Goal: Information Seeking & Learning: Understand process/instructions

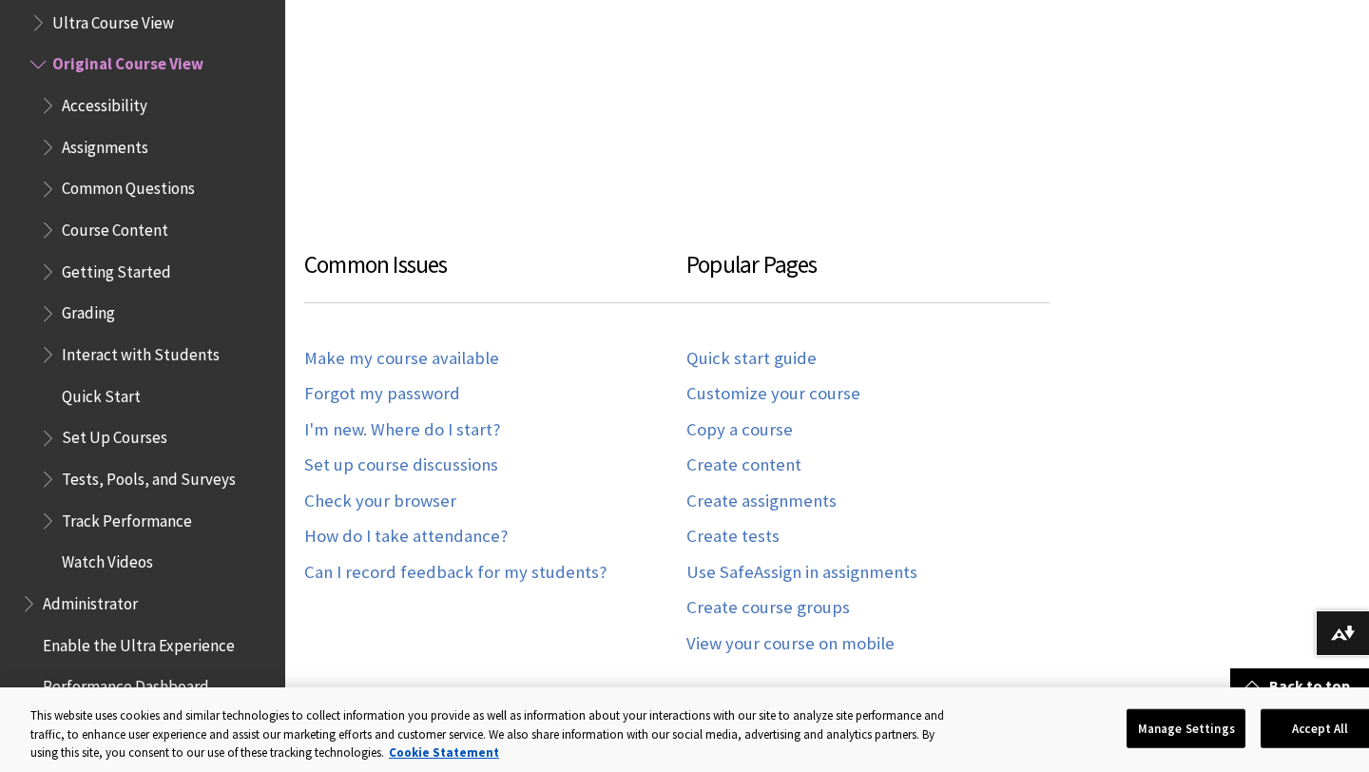
scroll to position [2309, 0]
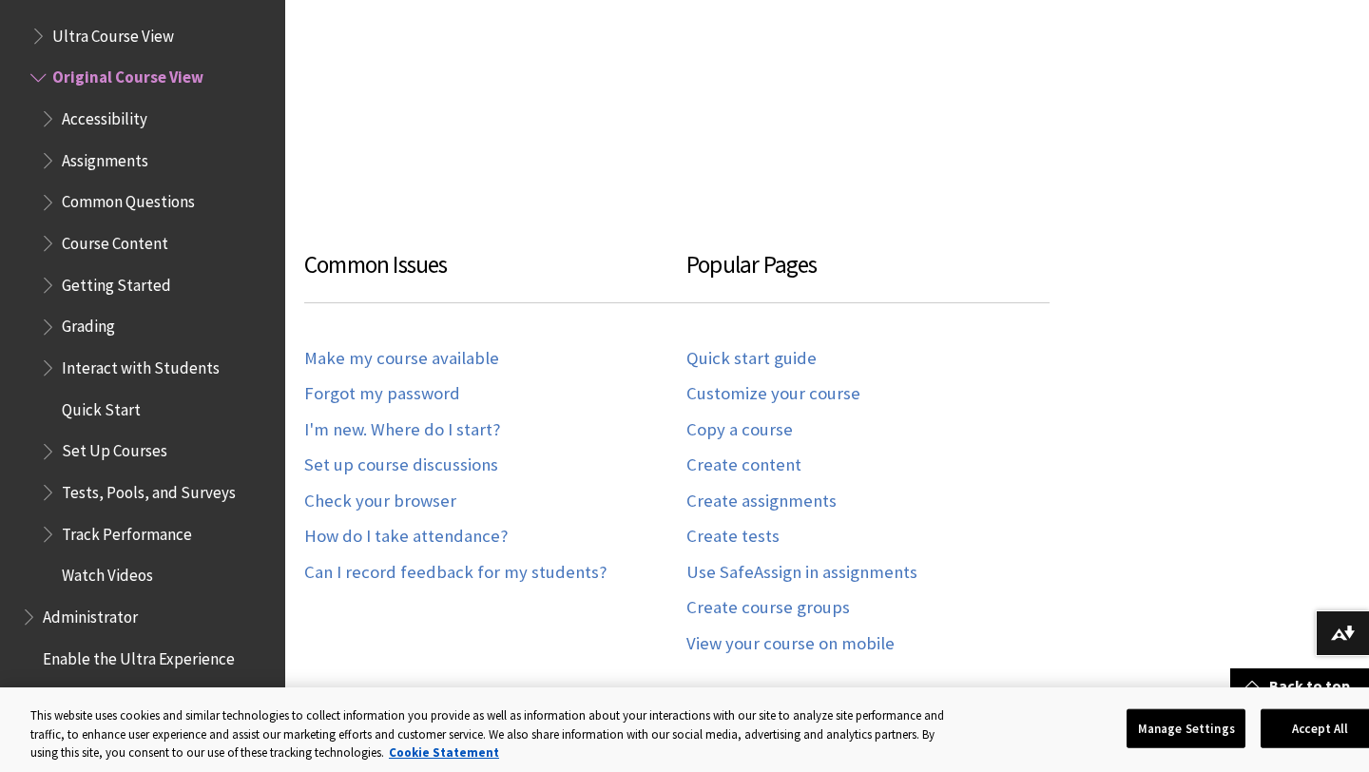
click at [48, 200] on span "Book outline for Blackboard Learn Help" at bounding box center [50, 198] width 20 height 24
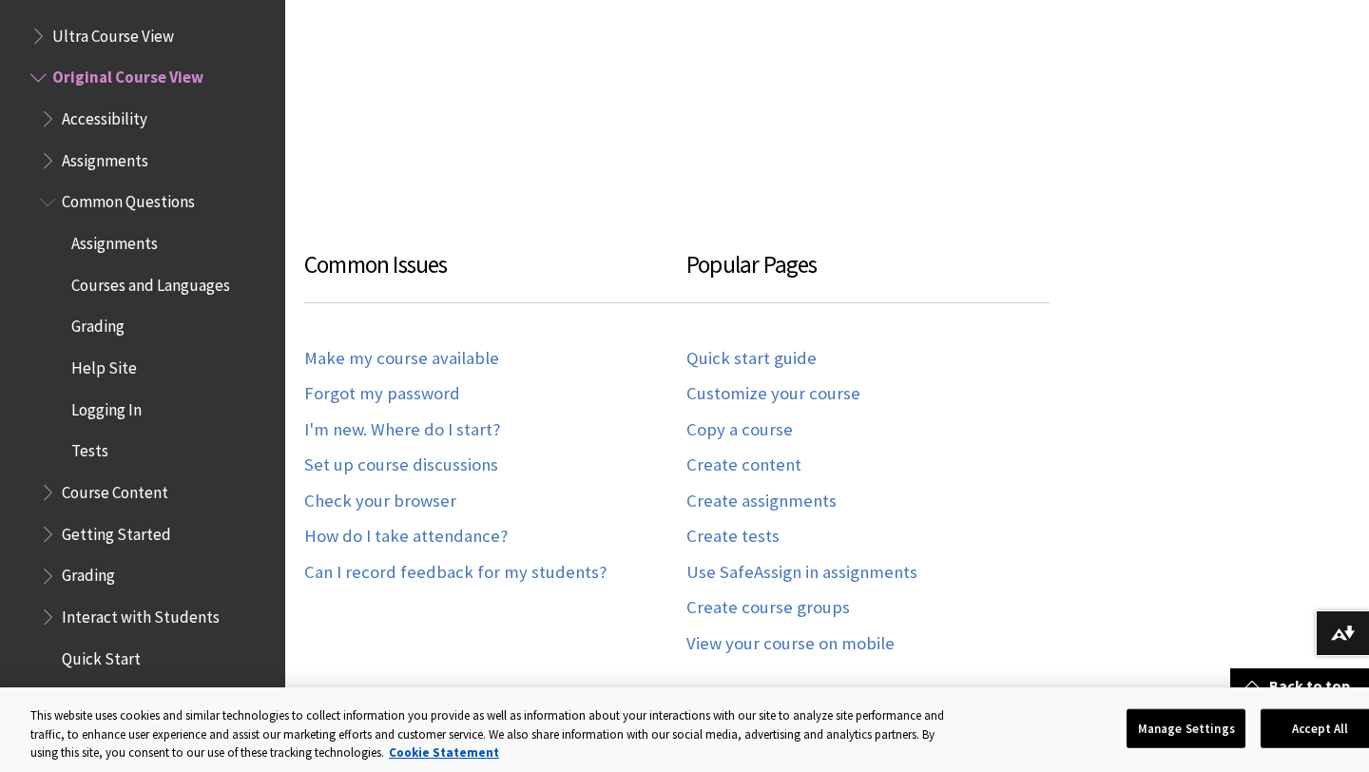
click at [48, 200] on span "Book outline for Blackboard Learn Help" at bounding box center [50, 198] width 20 height 24
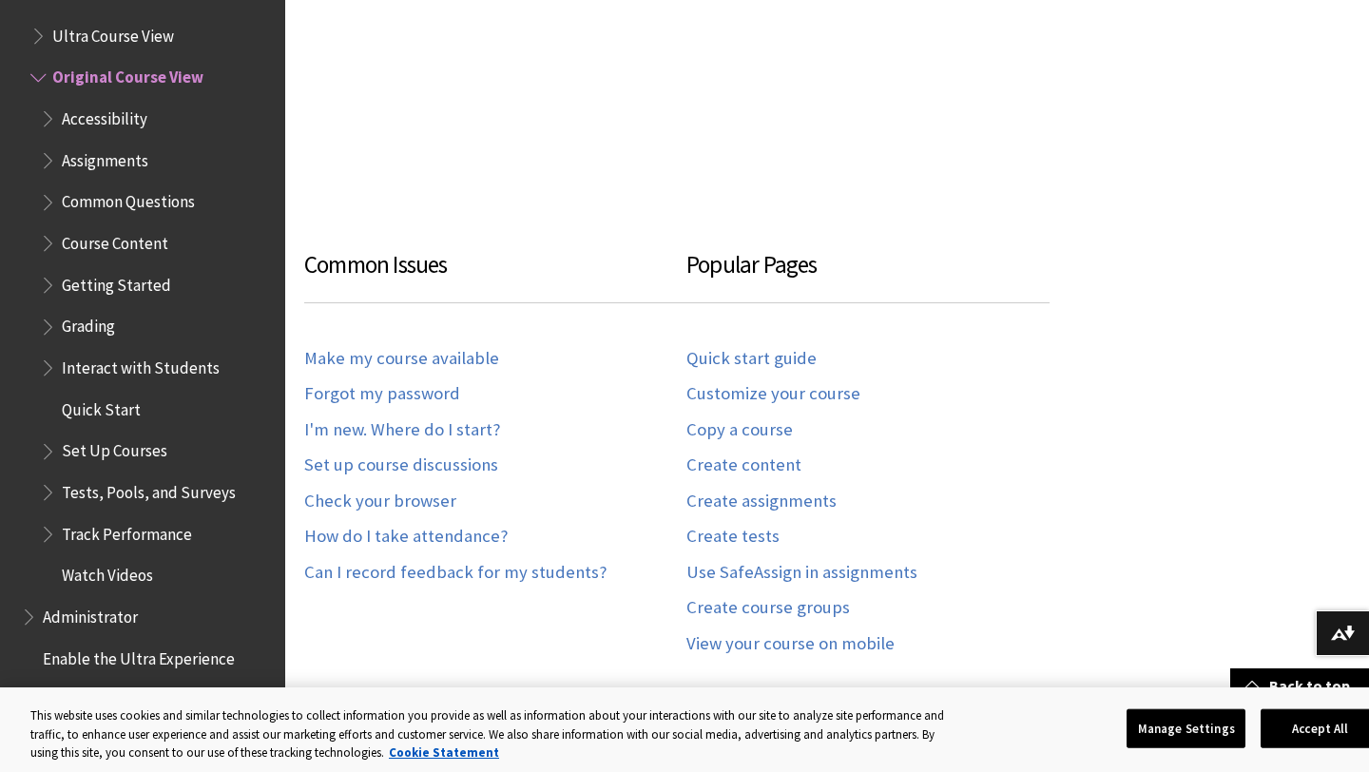
click at [49, 322] on span "Book outline for Blackboard Learn Help" at bounding box center [50, 323] width 20 height 24
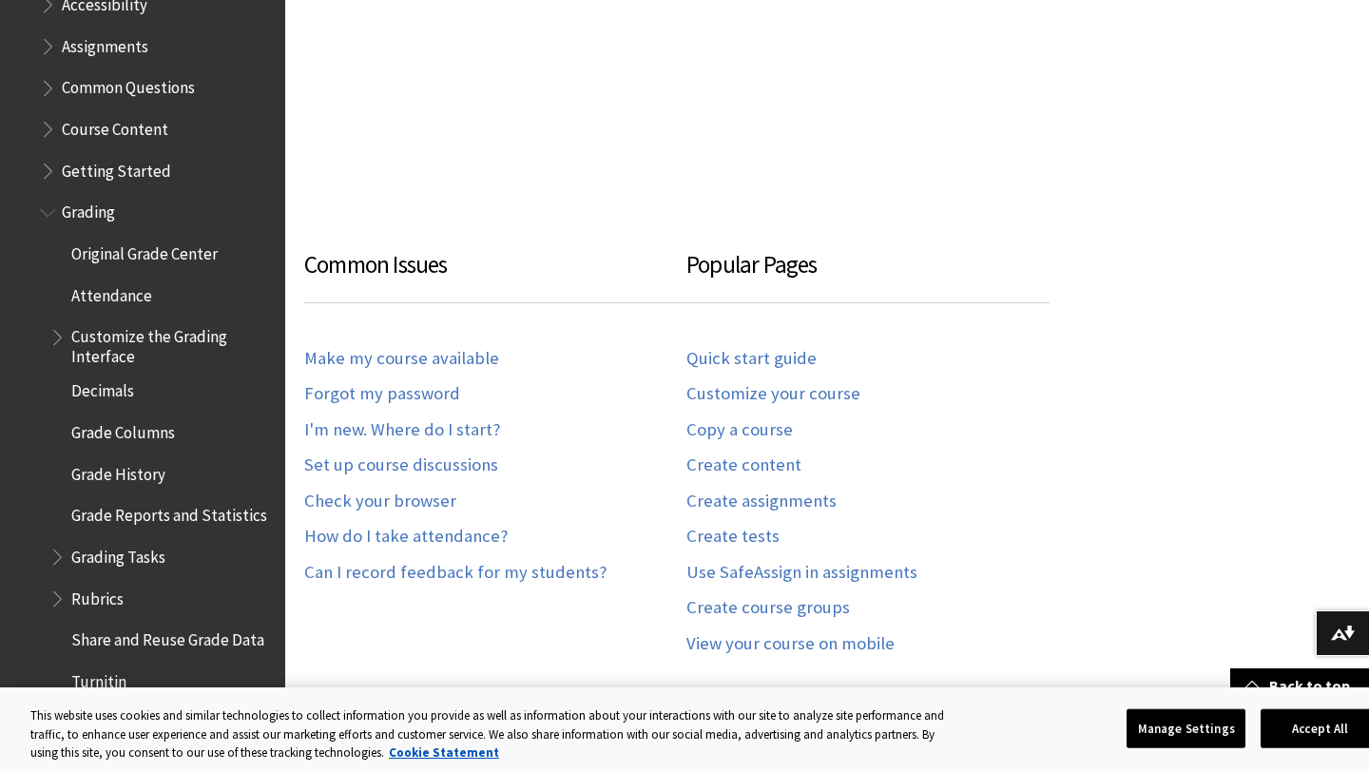
scroll to position [2427, 0]
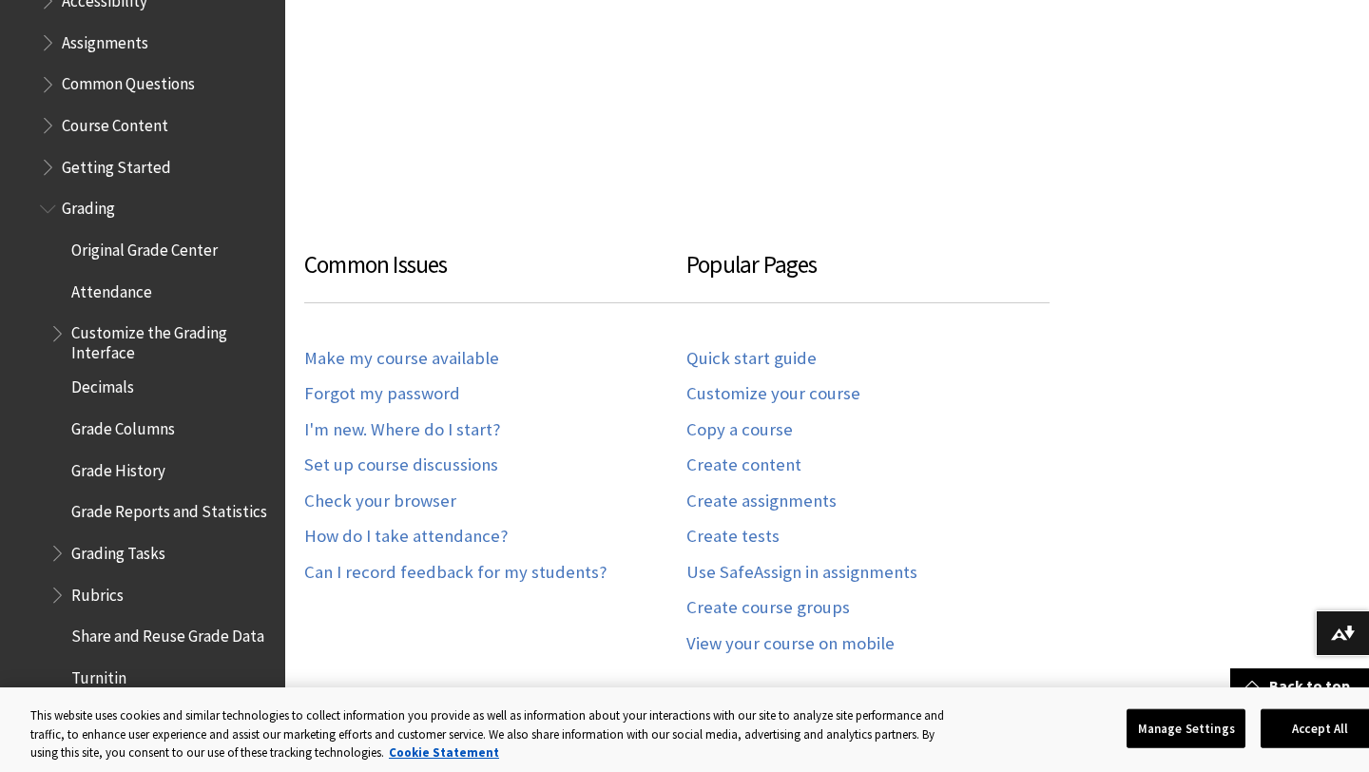
click at [60, 557] on span "Book outline for Blackboard Learn Help" at bounding box center [59, 549] width 20 height 24
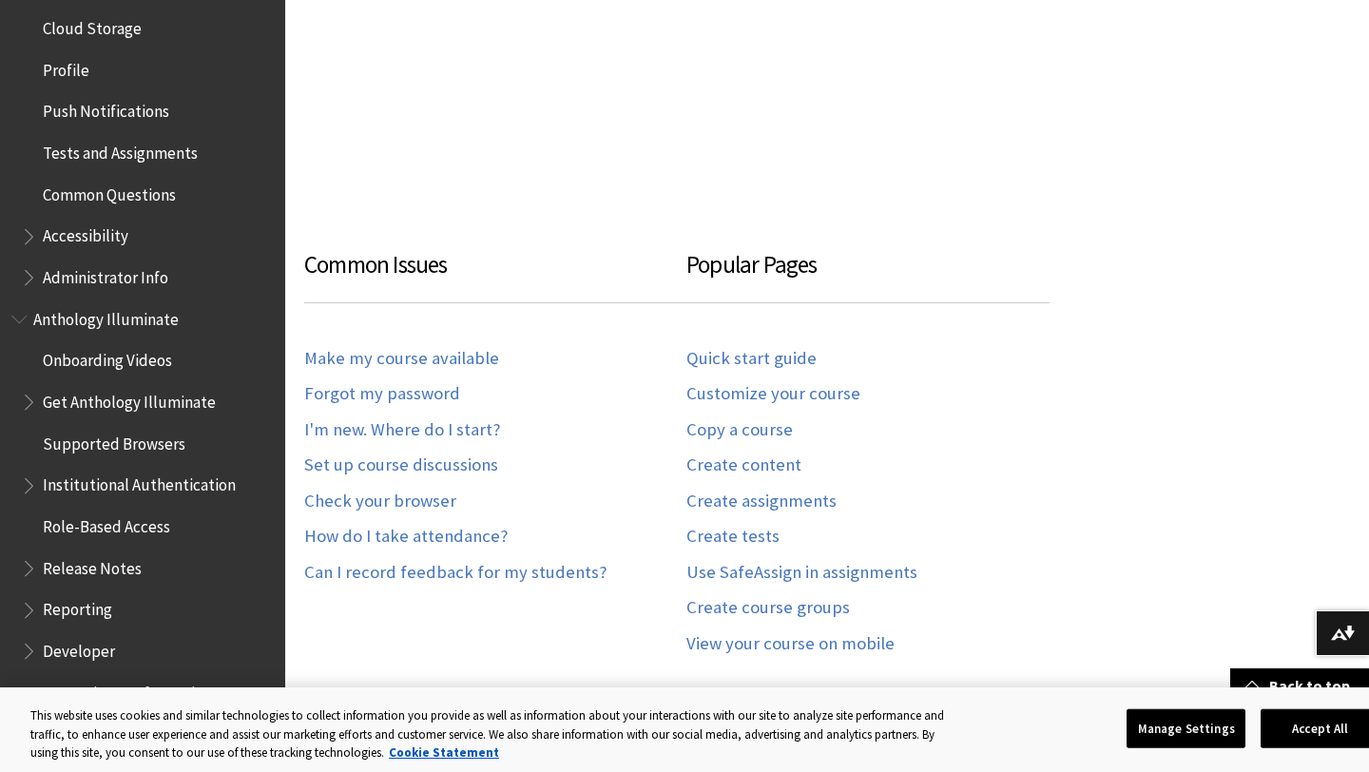
scroll to position [376, 0]
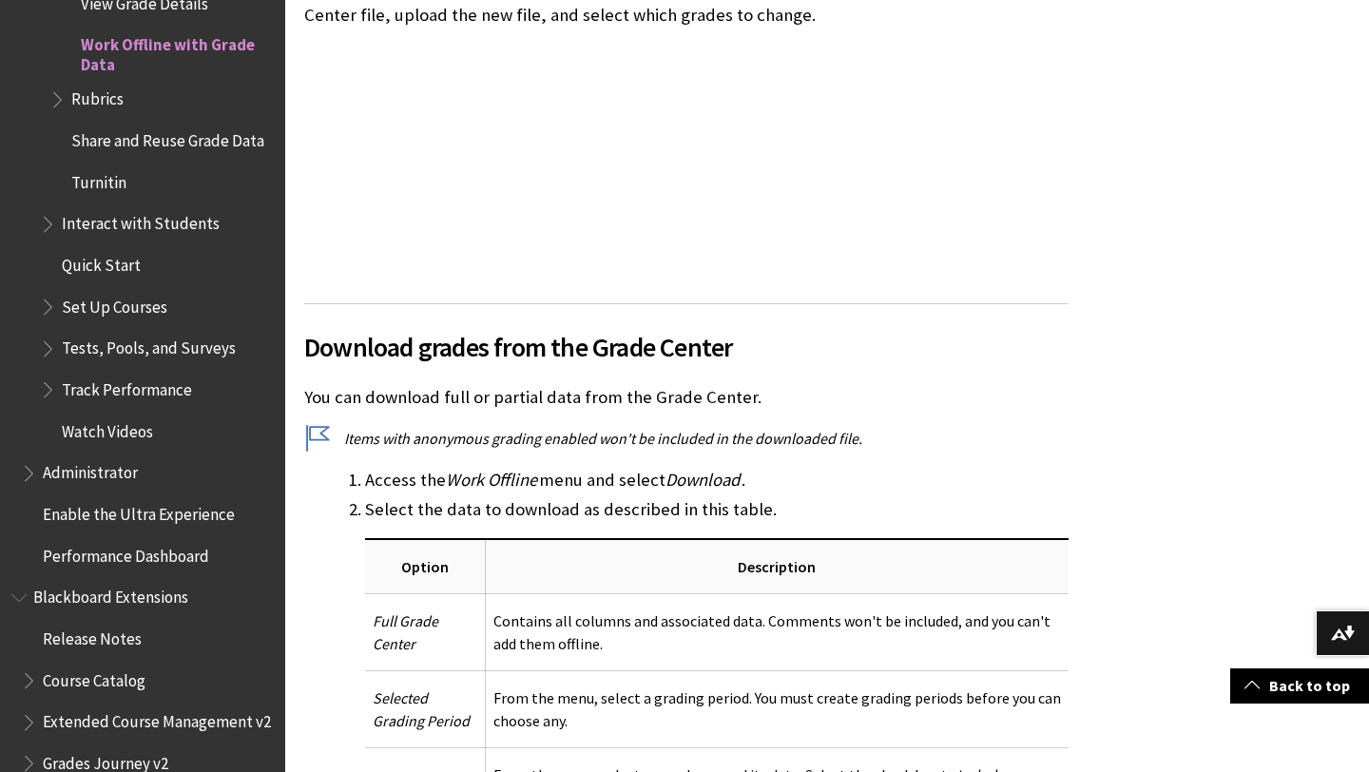
scroll to position [1159, 0]
